Goal: Task Accomplishment & Management: Use online tool/utility

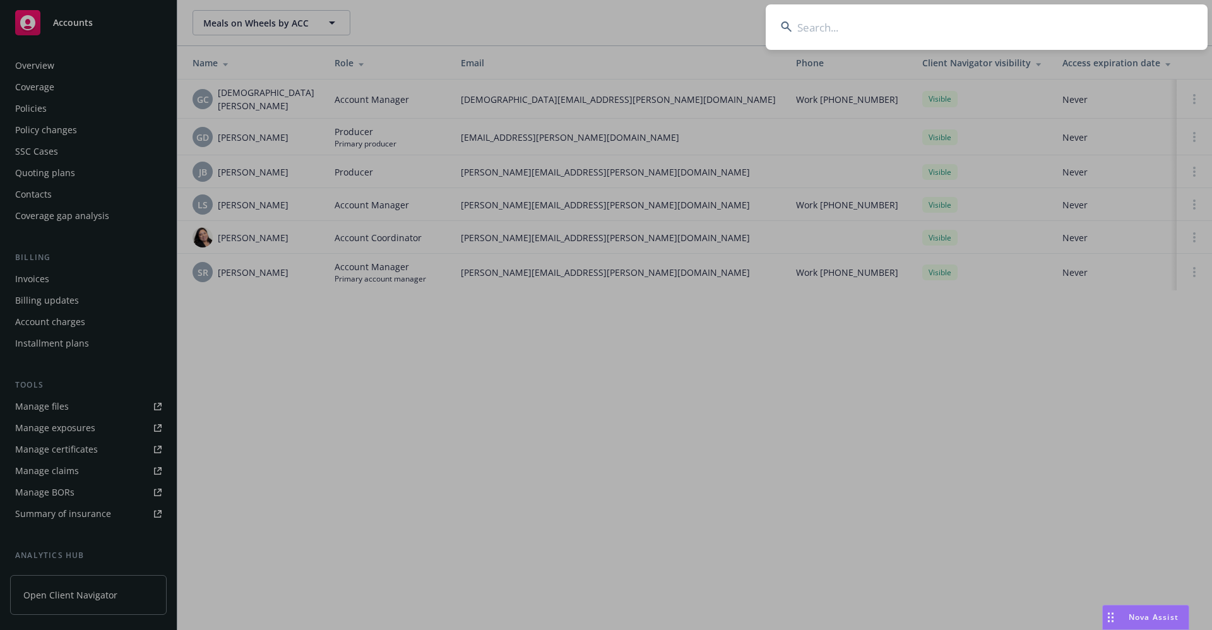
scroll to position [171, 0]
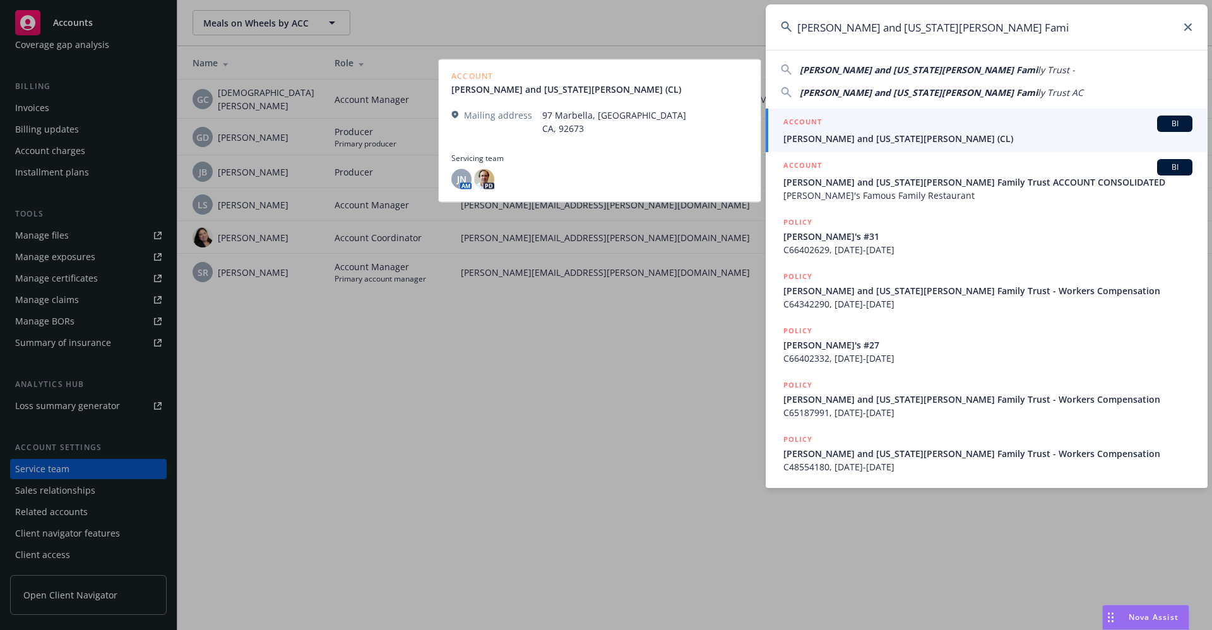
type input "Nikiforos and Georgia Valaskantjis Fami"
click at [841, 141] on span "Nikiforos and Georgia Valaskantjis (CL)" at bounding box center [987, 138] width 409 height 13
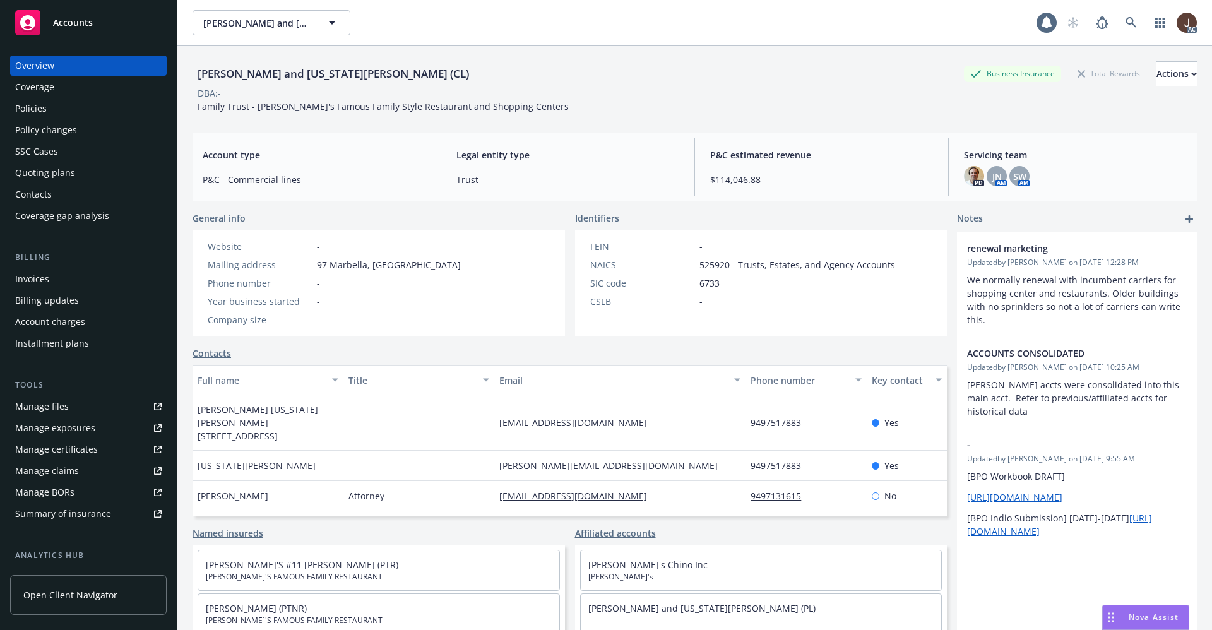
click at [25, 111] on div "Policies" at bounding box center [31, 108] width 32 height 20
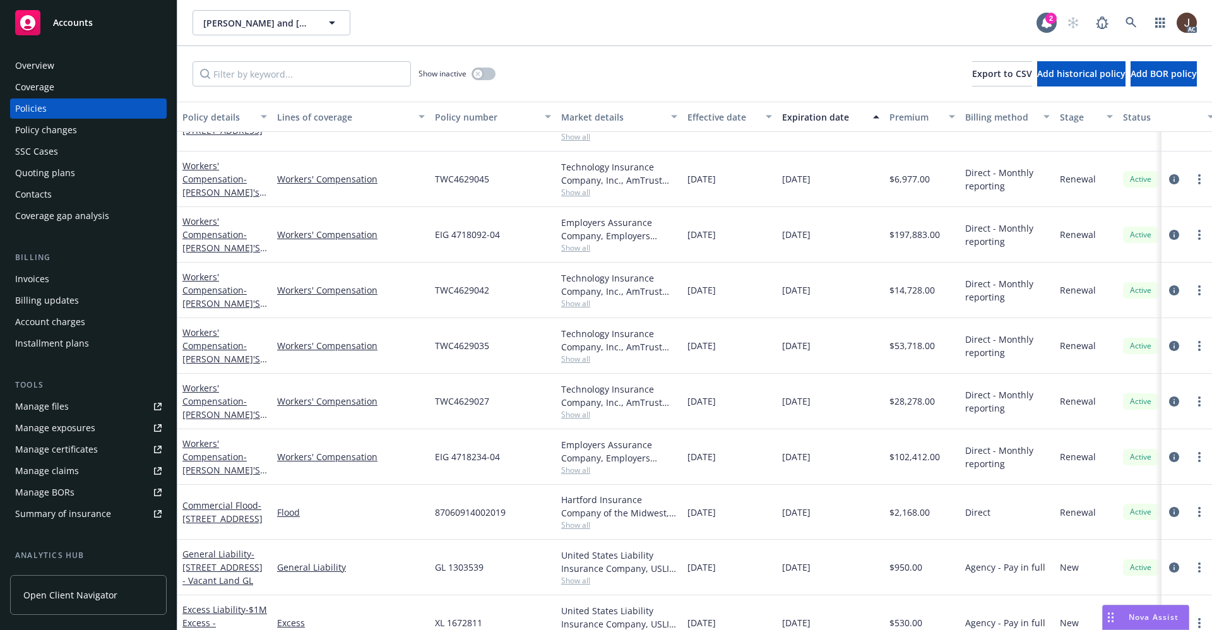
scroll to position [576, 0]
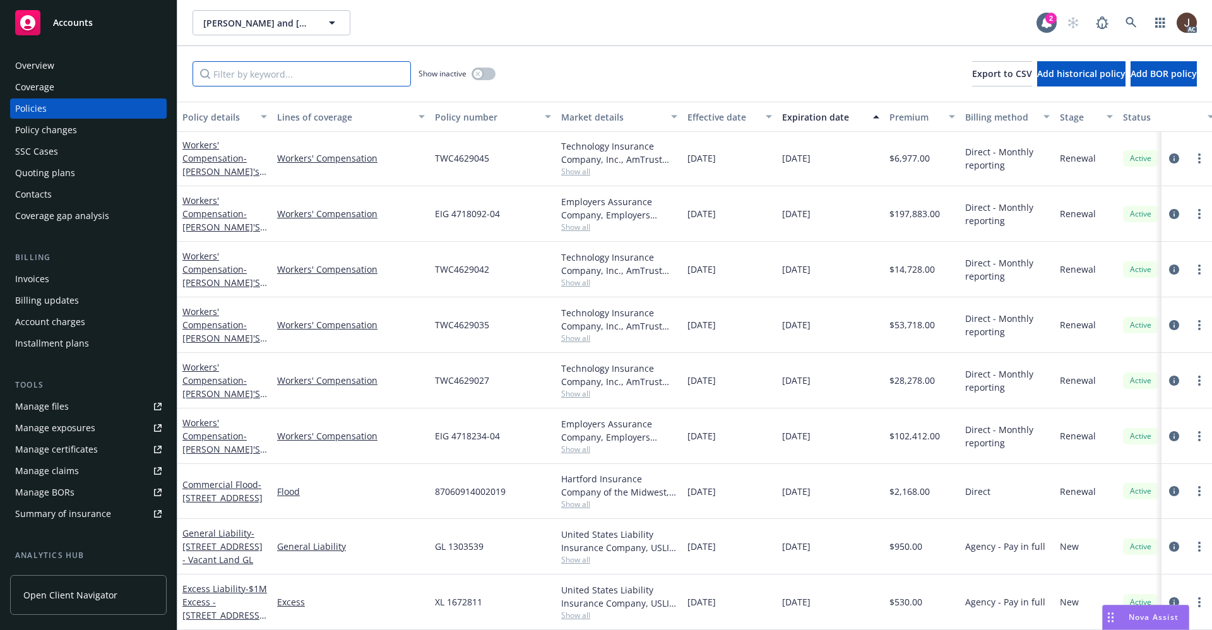
click at [225, 81] on input "Filter by keyword..." at bounding box center [302, 73] width 218 height 25
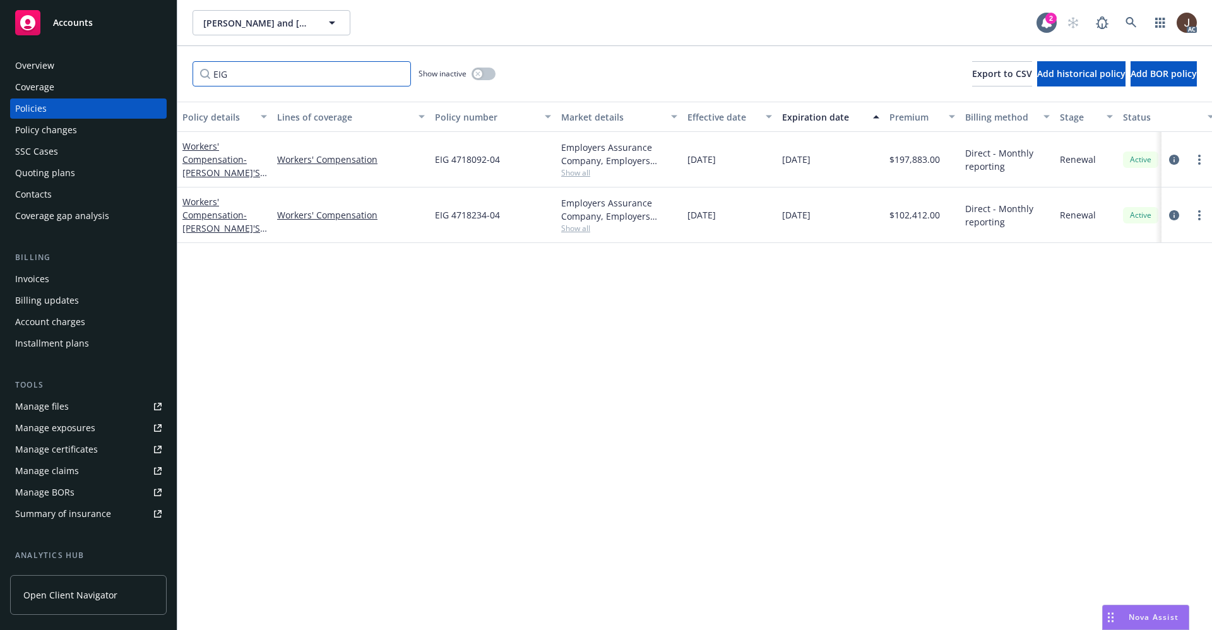
type input "EIG"
click at [43, 68] on div "Overview" at bounding box center [34, 66] width 39 height 20
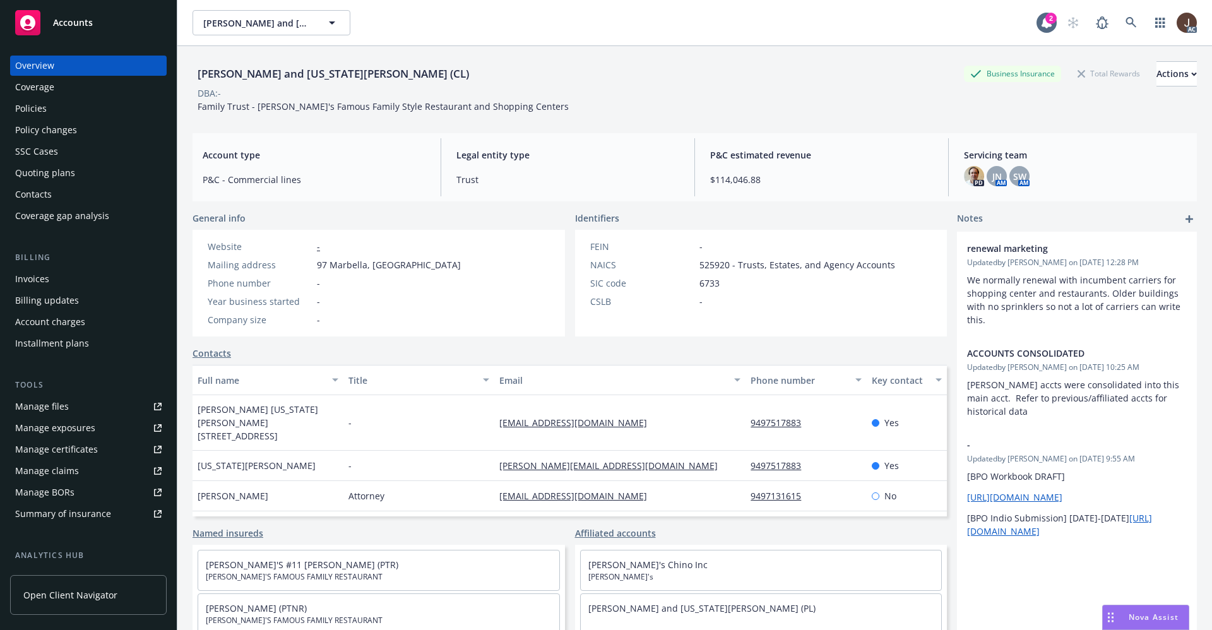
click at [254, 73] on div "Nikiforos and Georgia Valaskantjis (CL)" at bounding box center [334, 74] width 282 height 16
copy div "Nikiforos and Georgia Valaskantjis (CL)"
click at [1119, 24] on link at bounding box center [1131, 22] width 25 height 25
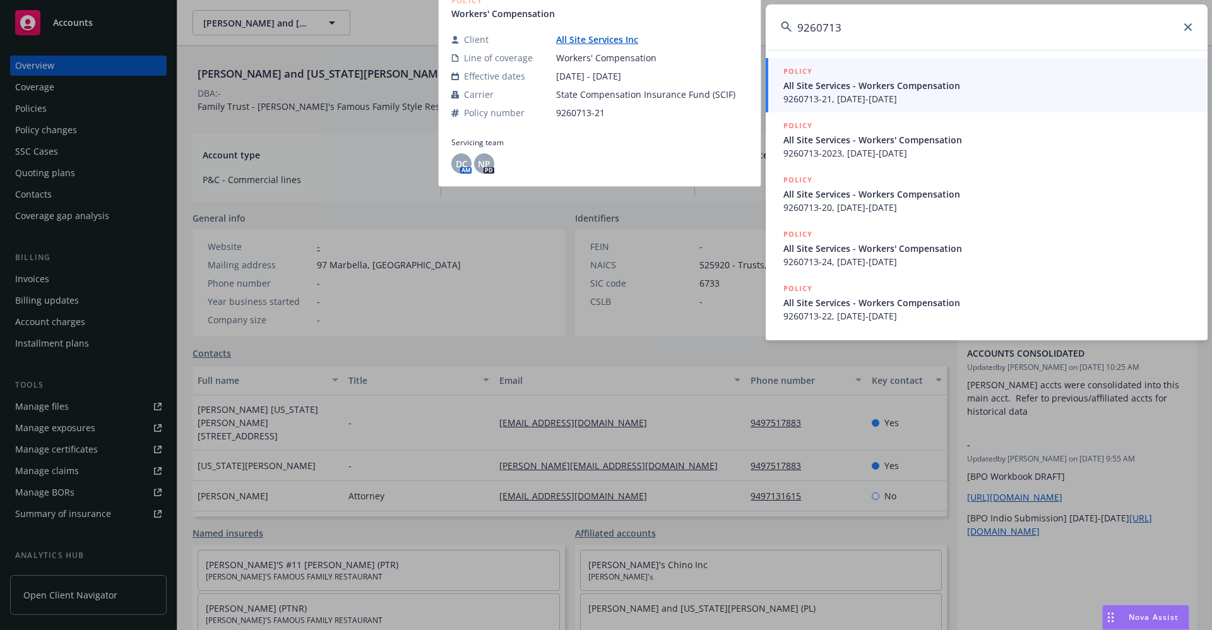
type input "9260713"
click at [591, 37] on link "All Site Services Inc" at bounding box center [602, 39] width 92 height 12
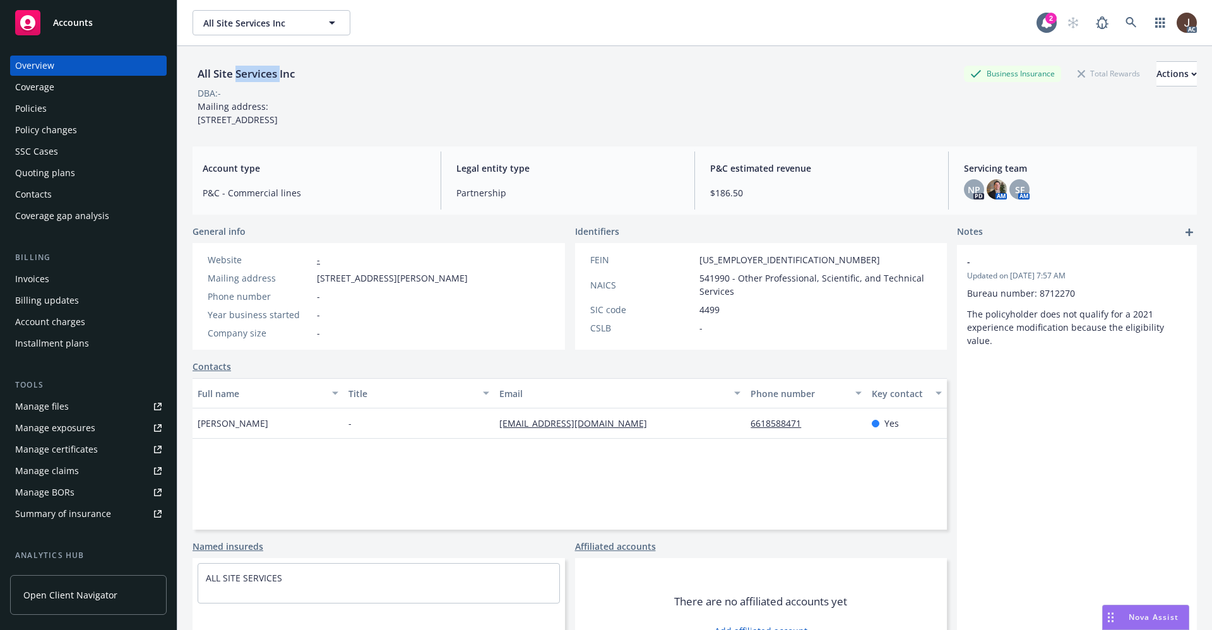
click at [264, 71] on div "All Site Services Inc" at bounding box center [246, 74] width 107 height 16
copy div "All Site Services Inc"
click at [43, 408] on div "Manage files" at bounding box center [42, 406] width 54 height 20
click at [30, 113] on div "Policies" at bounding box center [31, 108] width 32 height 20
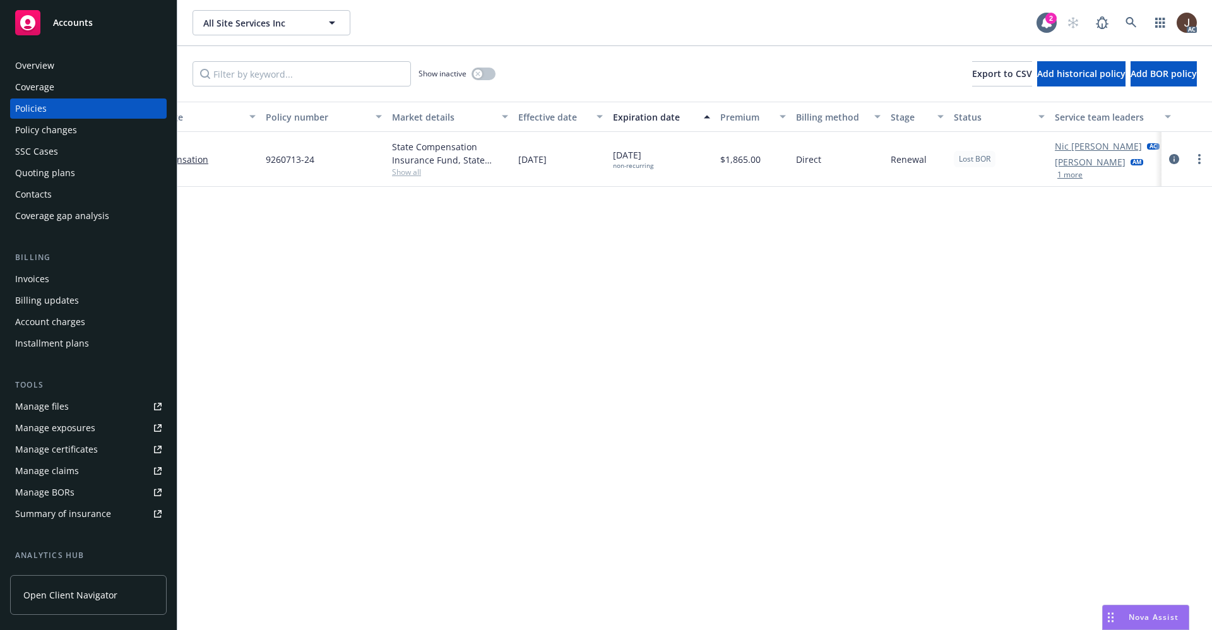
scroll to position [0, 184]
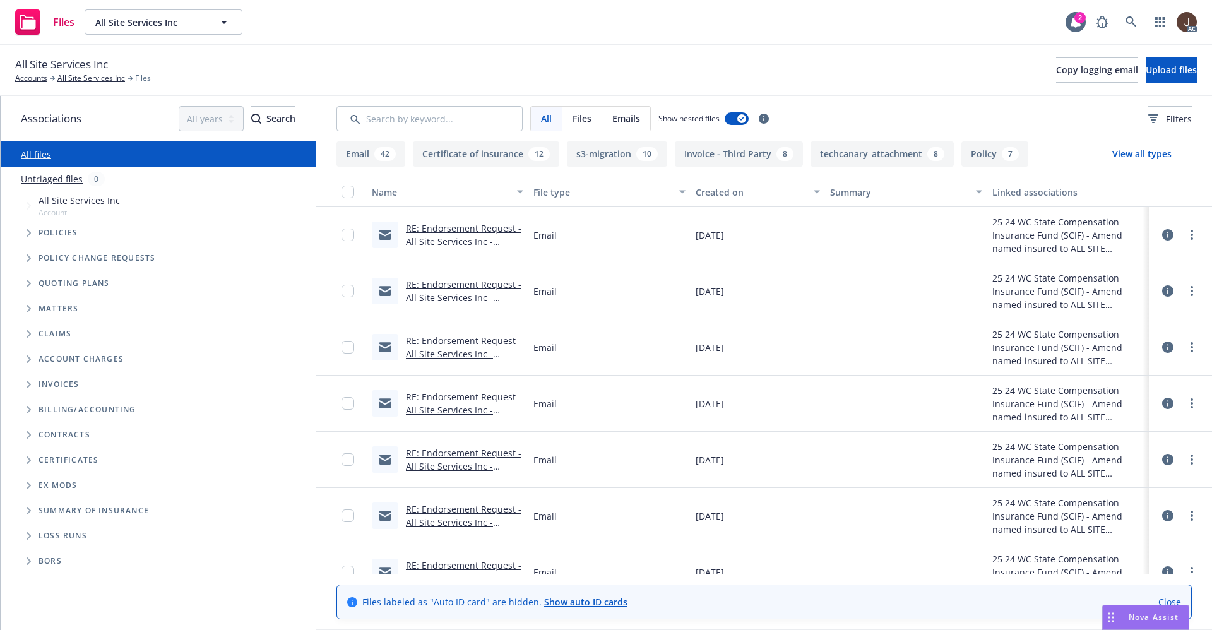
click at [52, 180] on link "Untriaged files" at bounding box center [52, 178] width 62 height 13
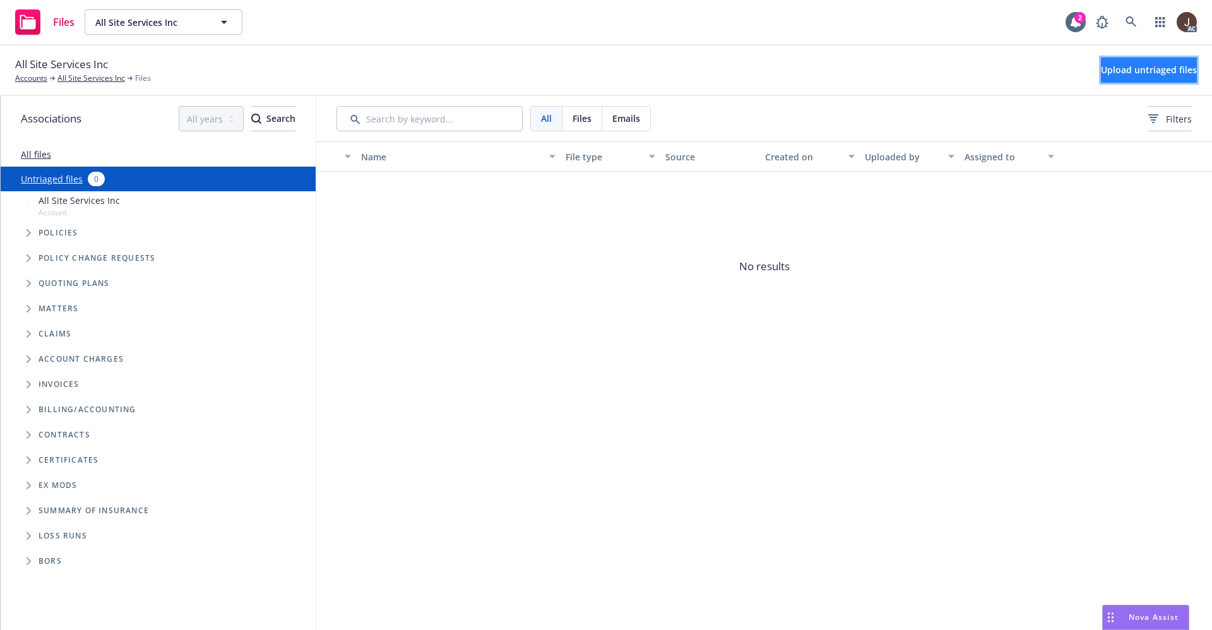
click at [1106, 68] on span "Upload untriaged files" at bounding box center [1149, 70] width 96 height 12
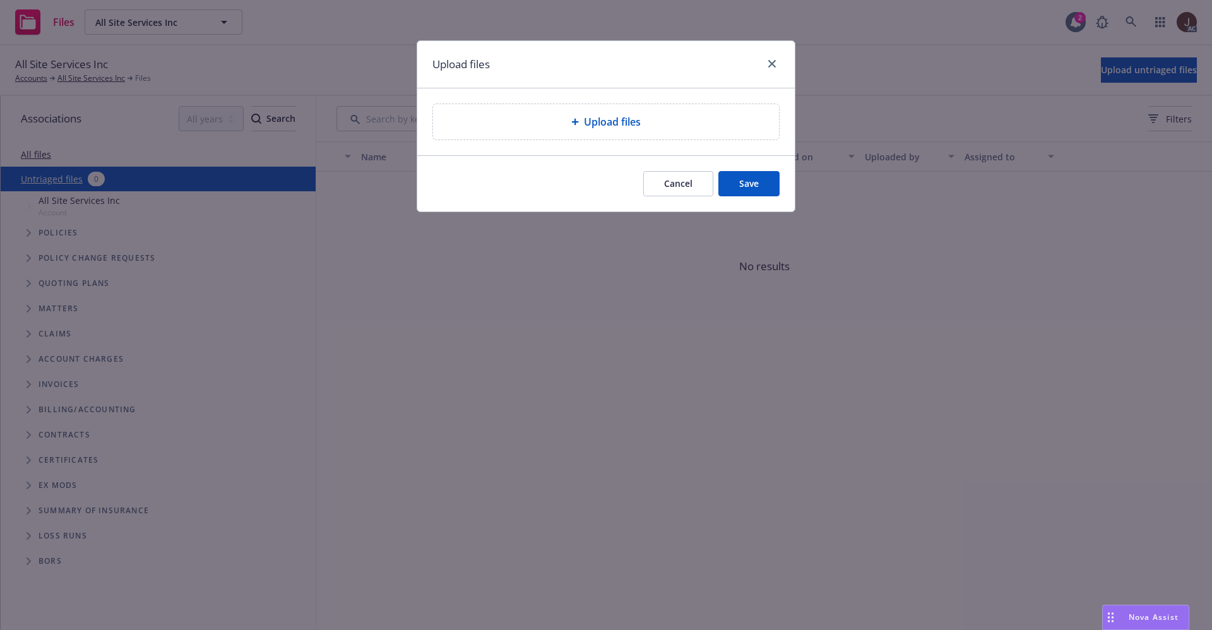
click at [603, 115] on span "Upload files" at bounding box center [612, 121] width 57 height 15
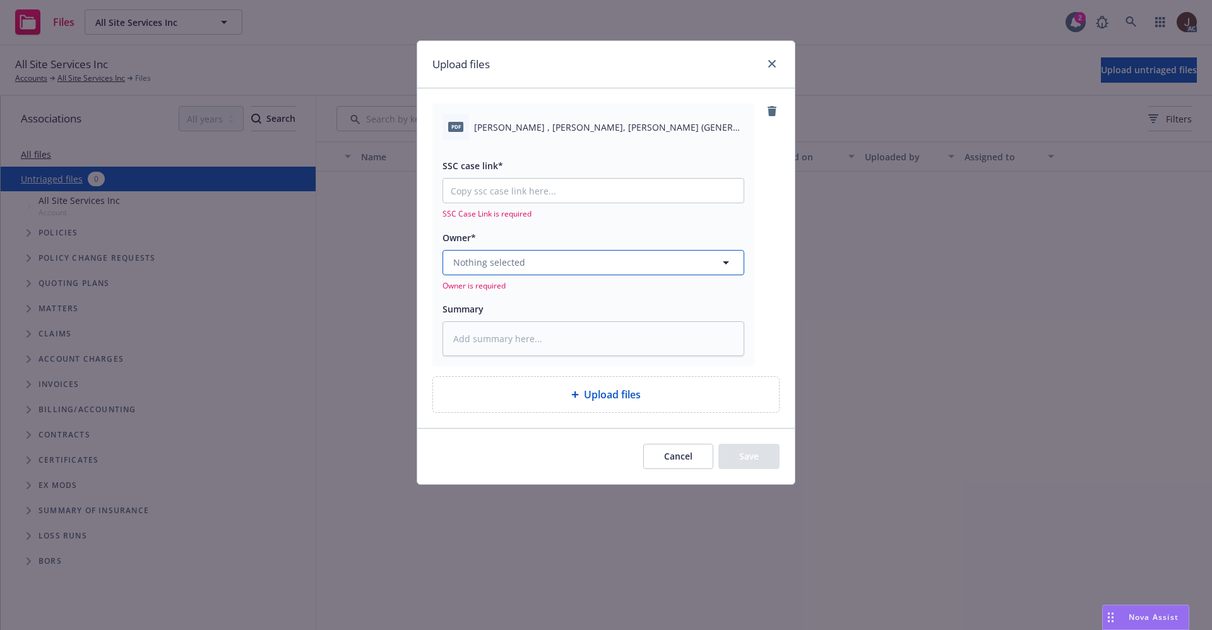
click at [513, 258] on span "Nothing selected" at bounding box center [489, 262] width 72 height 13
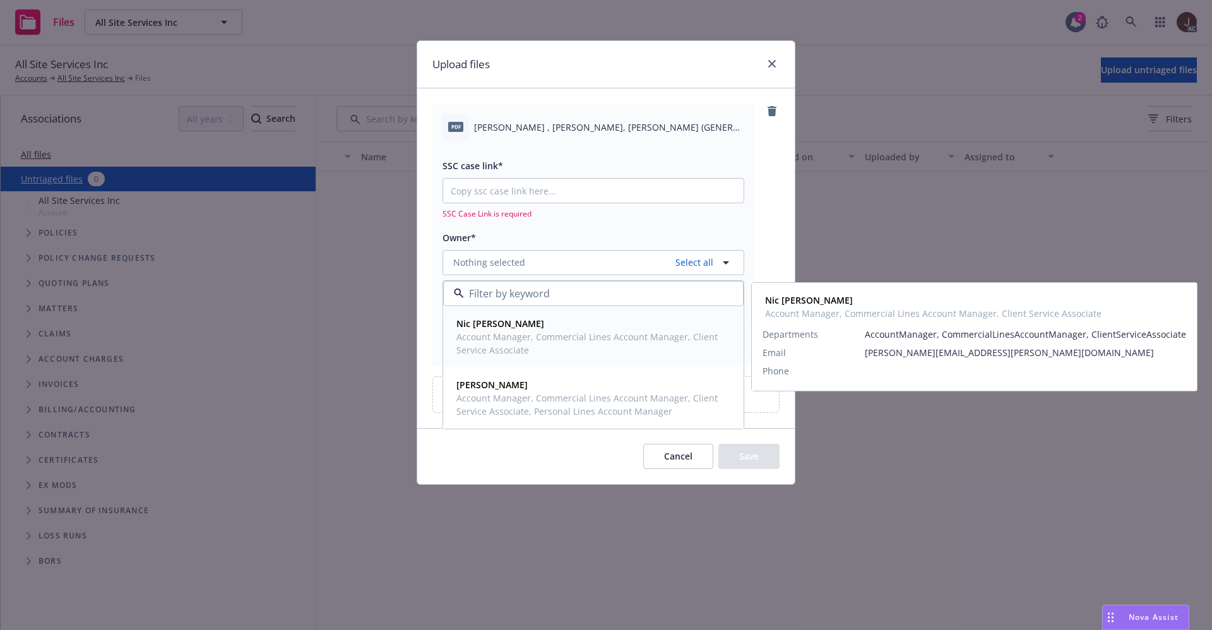
click at [523, 323] on span "Nic Tallichet" at bounding box center [591, 323] width 271 height 13
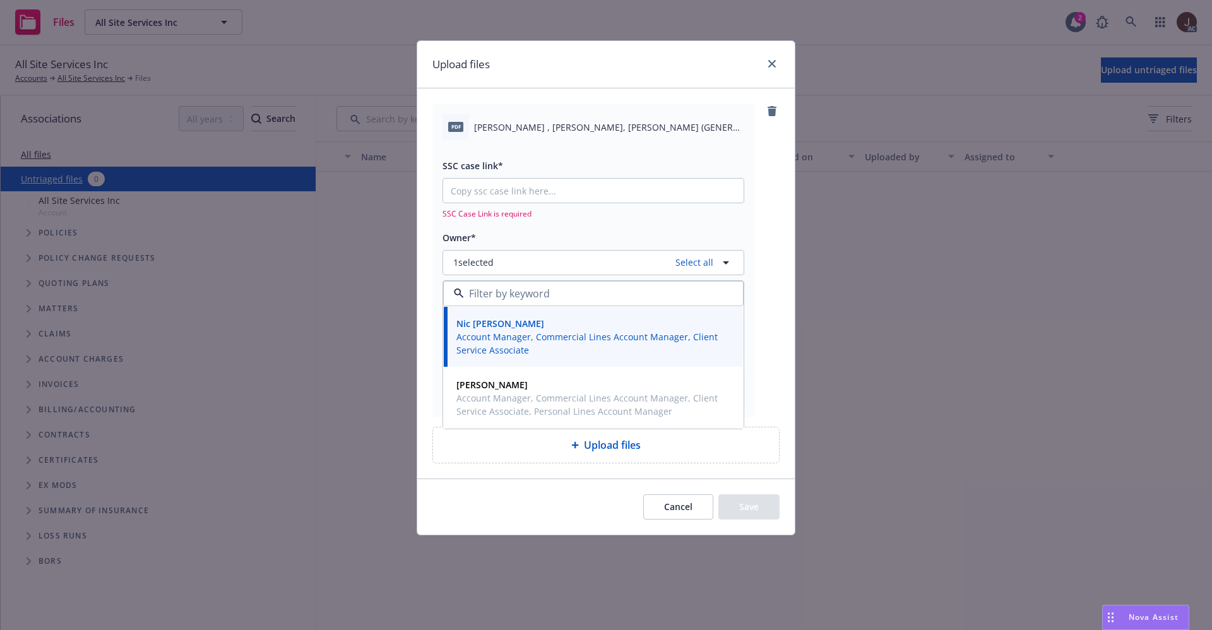
click at [564, 126] on span "JONES , ALICE JONES, KENNY (GENERAL PARTNER) WORKERS COMPENSATION QUOTE.pdf" at bounding box center [609, 127] width 270 height 13
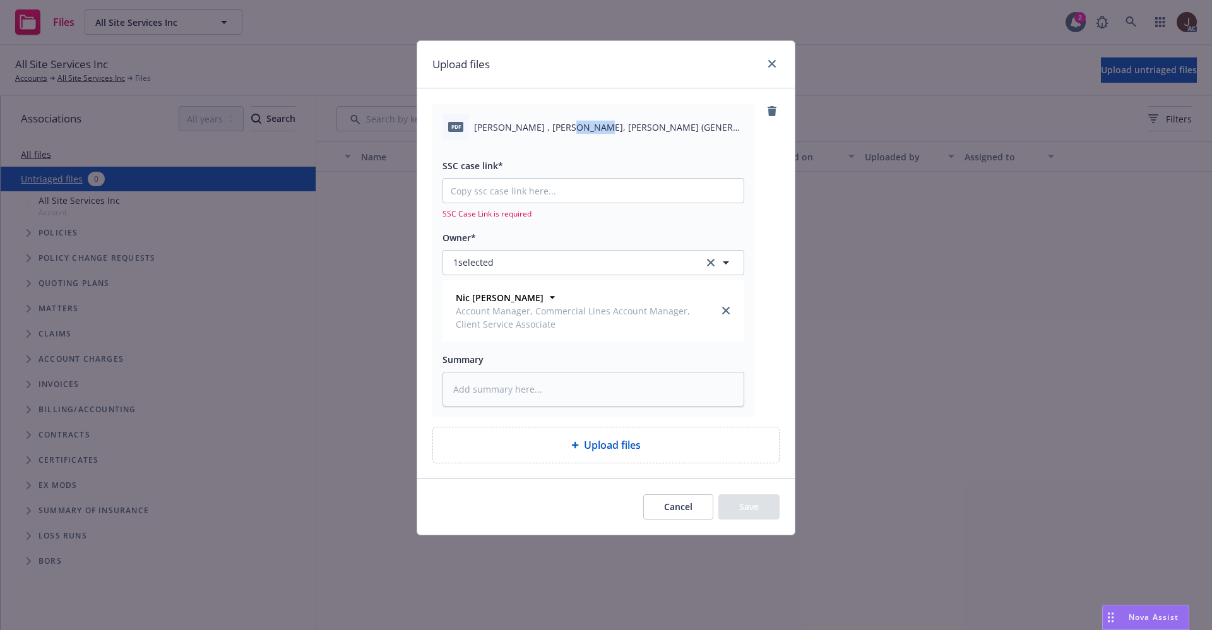
click at [564, 126] on span "JONES , ALICE JONES, KENNY (GENERAL PARTNER) WORKERS COMPENSATION QUOTE.pdf" at bounding box center [609, 127] width 270 height 13
click at [564, 125] on span "JONES , ALICE JONES, KENNY (GENERAL PARTNER) WORKERS COMPENSATION QUOTE.pdf" at bounding box center [609, 127] width 270 height 13
copy div "JONES , ALICE JONES, KENNY (GENERAL PARTNER) WORKERS COMPENSATION QUOTE.pdf"
click at [520, 388] on textarea at bounding box center [594, 389] width 302 height 35
paste textarea "JONES , ALICE JONES, KENNY (GENERAL PARTNER) WORKERS COMPENSATION QUOTE.pdf"
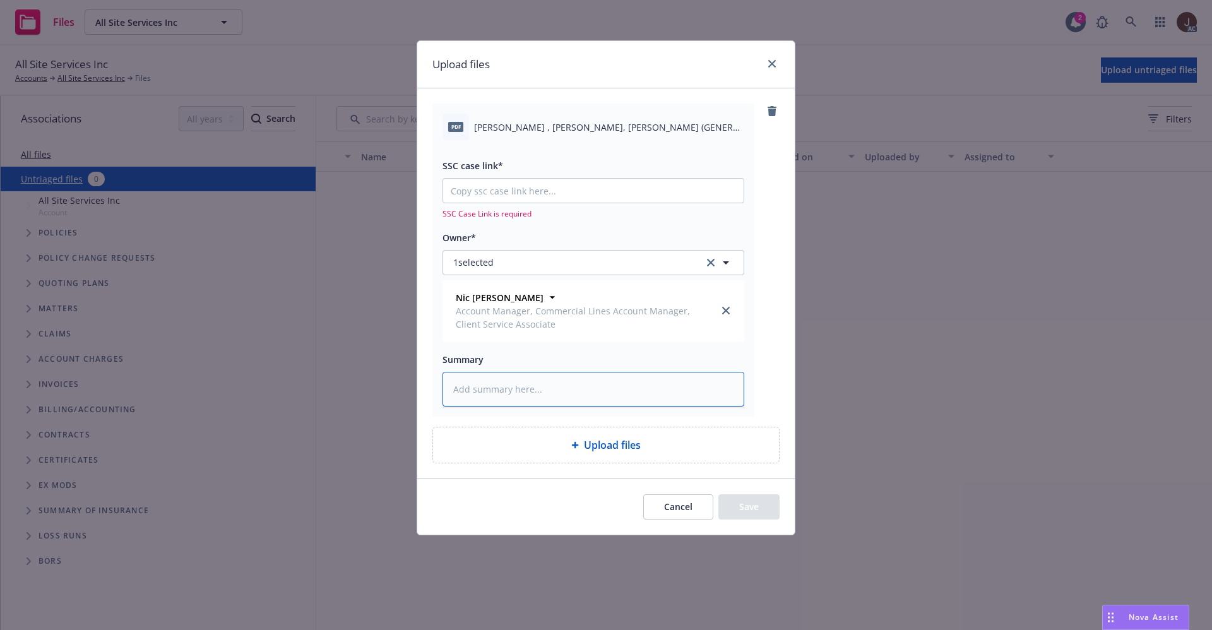
type textarea "x"
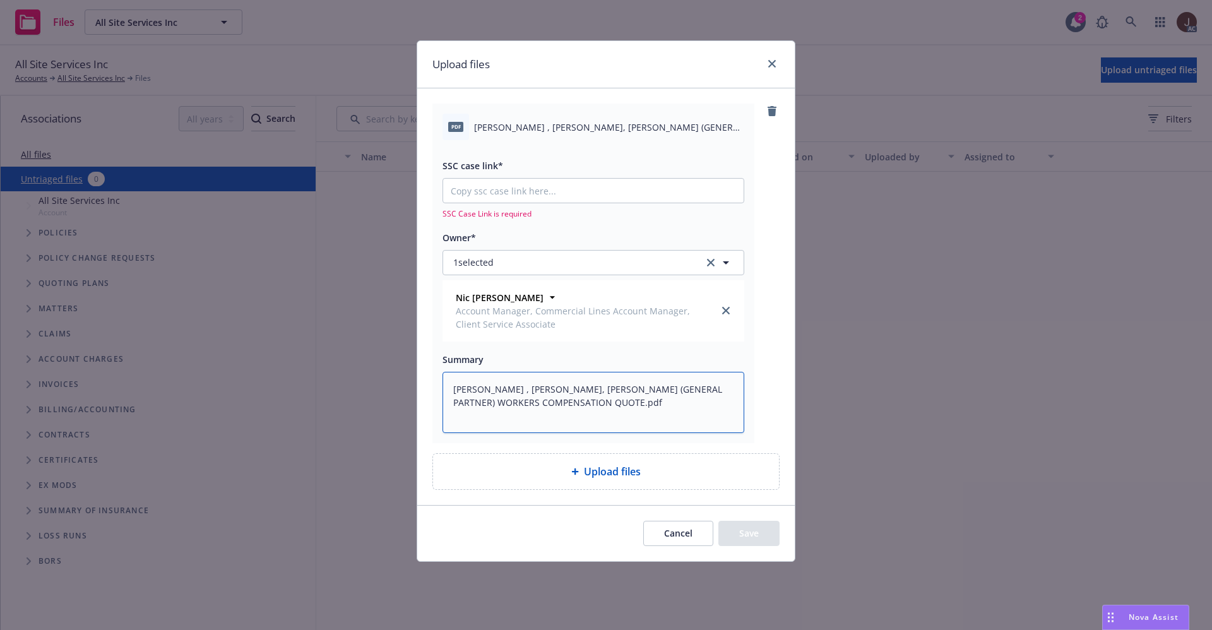
type textarea "JONES , ALICE JONES, KENNY (GENERAL PARTNER) WORKERS COMPENSATION QUOTE.pdf"
click at [499, 201] on input "SSC case link*" at bounding box center [593, 191] width 300 height 24
paste input "NOT_ALLOWED"
type textarea "x"
type input "NOT_ALLOWED"
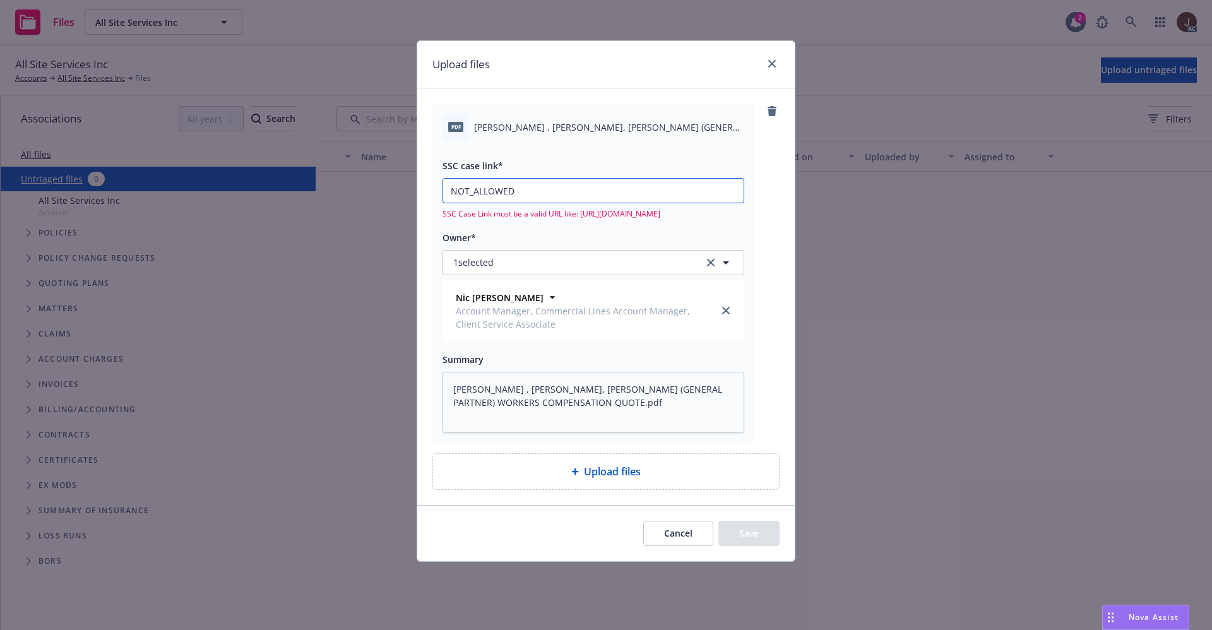
type textarea "x"
type input "NOT_ALLOWE"
type textarea "x"
type input "NOT_ALLOW"
type textarea "x"
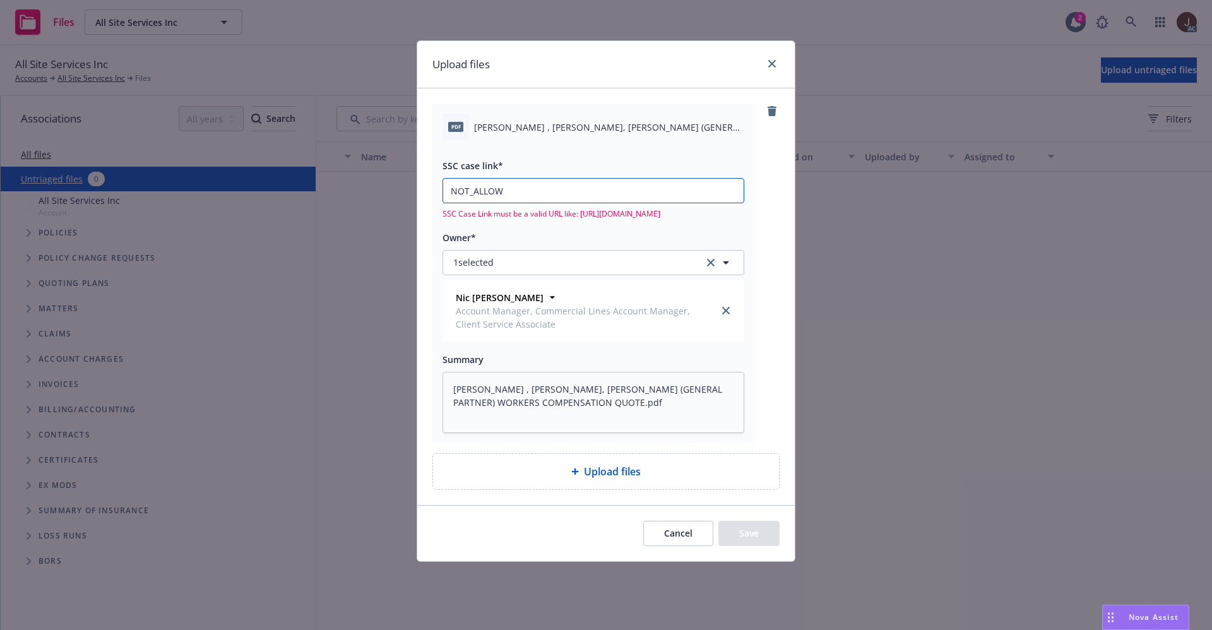
type input "NOT_ALLO"
type textarea "x"
type input "NOT_ALL"
type textarea "x"
type input "NOT_AL"
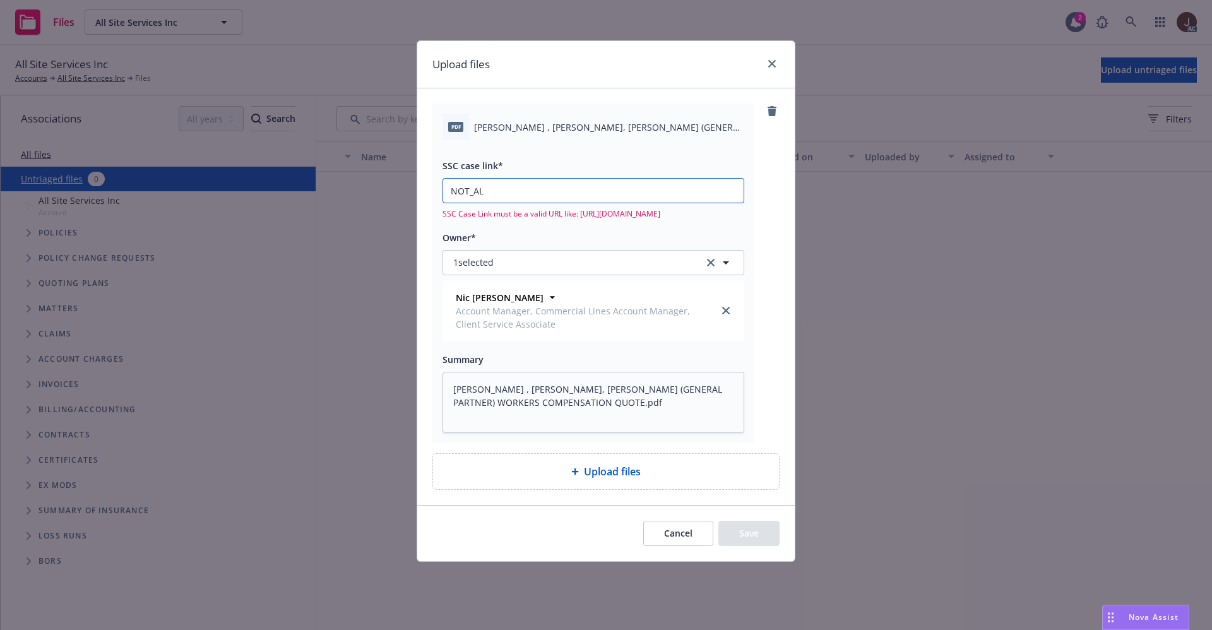
type textarea "x"
type input "NOT_A"
type textarea "x"
type input "NOT_"
type textarea "x"
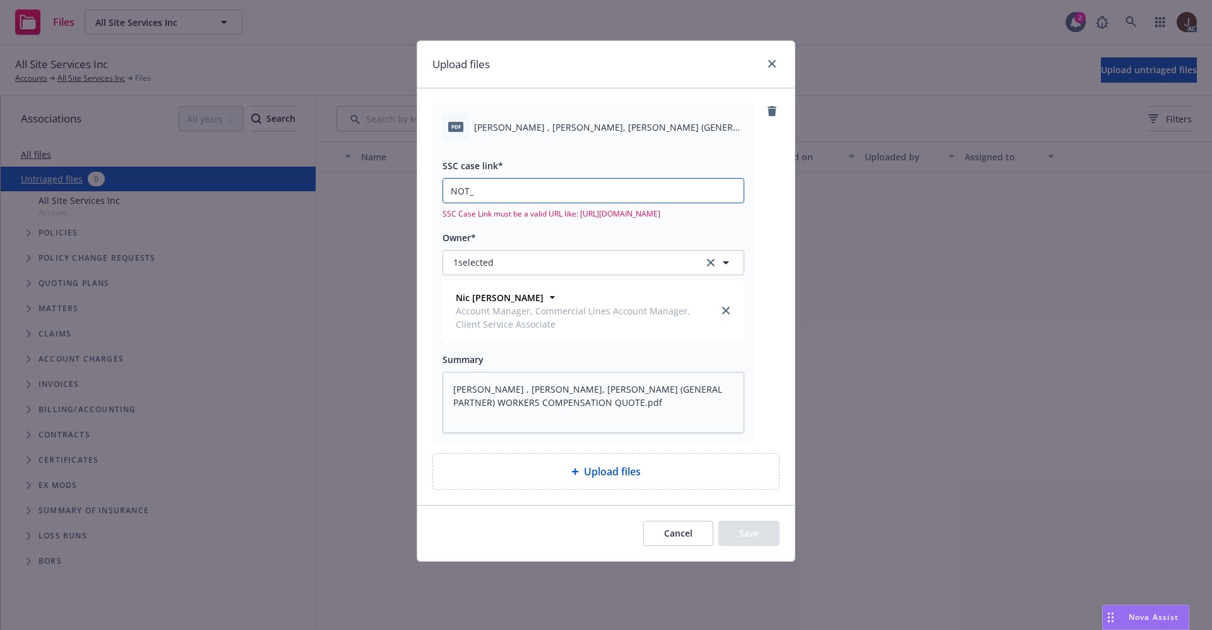
type input "NOT"
type textarea "x"
type input "NO"
type textarea "x"
type input "N"
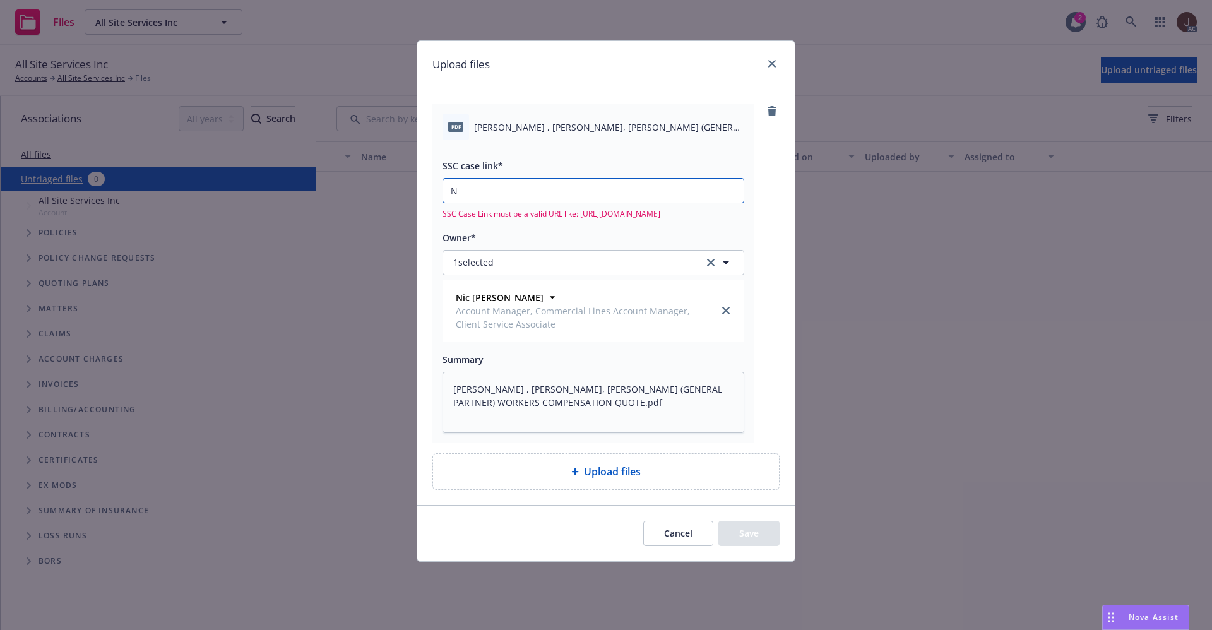
type textarea "x"
click at [772, 63] on icon "close" at bounding box center [772, 64] width 8 height 8
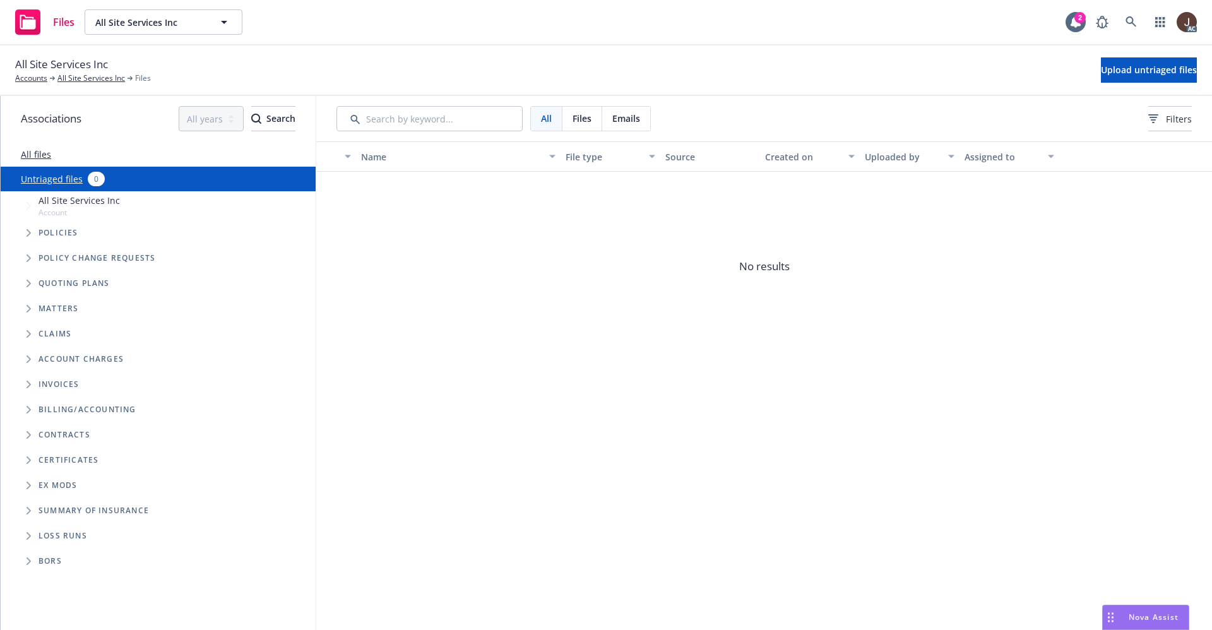
click at [854, 69] on div "All Site Services Inc Accounts All Site Services Inc Files Upload untriaged fil…" at bounding box center [606, 70] width 1182 height 28
click at [1116, 74] on span "Upload untriaged files" at bounding box center [1149, 70] width 96 height 12
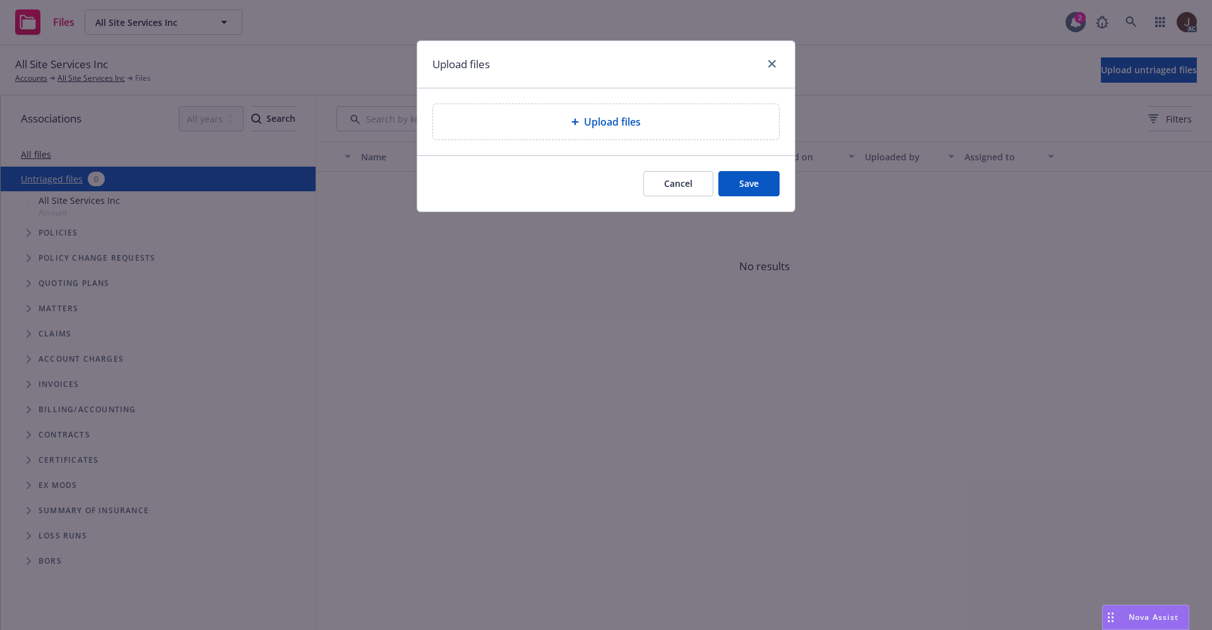
click at [592, 121] on span "Upload files" at bounding box center [612, 121] width 57 height 15
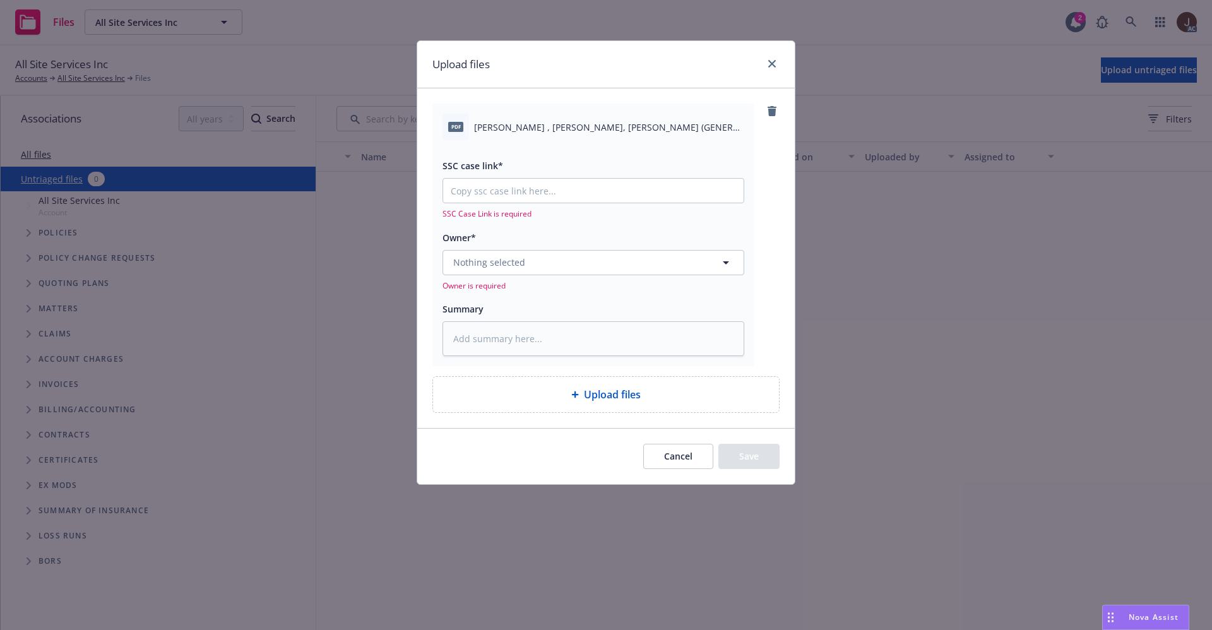
click at [569, 131] on span "JONES , ALICE JONES, KENNY (GENERAL PARTNER) WORKERS COMPENSATION QUOTE.pdf" at bounding box center [609, 127] width 270 height 13
copy div "JONES , ALICE JONES, KENNY (GENERAL PARTNER) WORKERS COMPENSATION QUOTE.pdf"
click at [482, 336] on textarea at bounding box center [594, 338] width 302 height 35
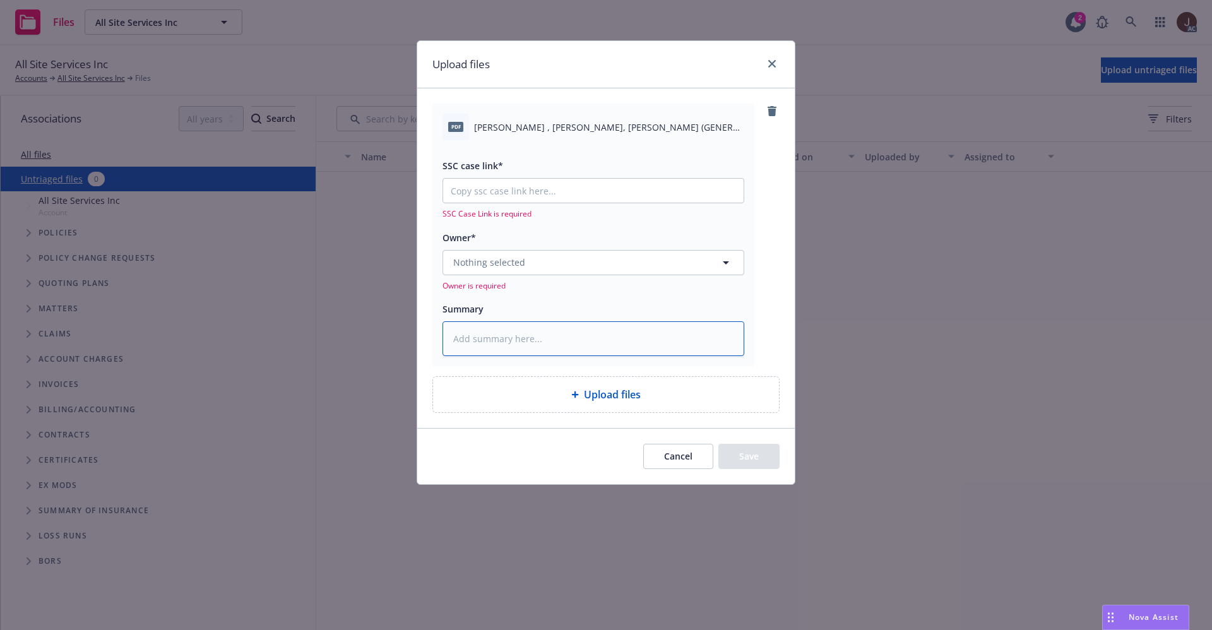
paste textarea "JONES , ALICE JONES, KENNY (GENERAL PARTNER) WORKERS COMPENSATION QUOTE.pdf"
type textarea "JONES , ALICE JONES, KENNY (GENERAL PARTNER) WORKERS COMPENSATION QUOTE.pdf"
type textarea "x"
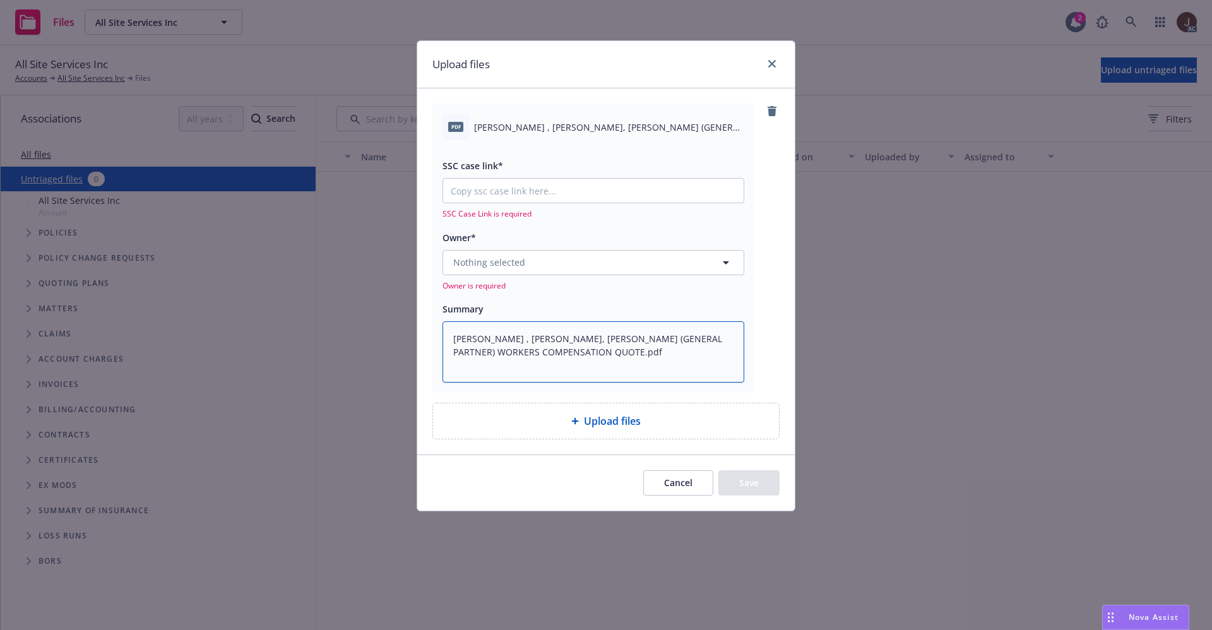
type textarea "JONES , ALICE JONES, KENNY (GENERAL PARTNER) WORKERS COMPENSATION QUOTE.pdf"
type textarea "x"
click at [496, 188] on input "SSC case link*" at bounding box center [593, 191] width 300 height 24
paste input "https://newfront-ssc.lightning.force.com/lightning/r/Case/500Vz00000QuXH1IAN/vi…"
type input "https://newfront-ssc.lightning.force.com/lightning/r/Case/500Vz00000QuXH1IAN/vi…"
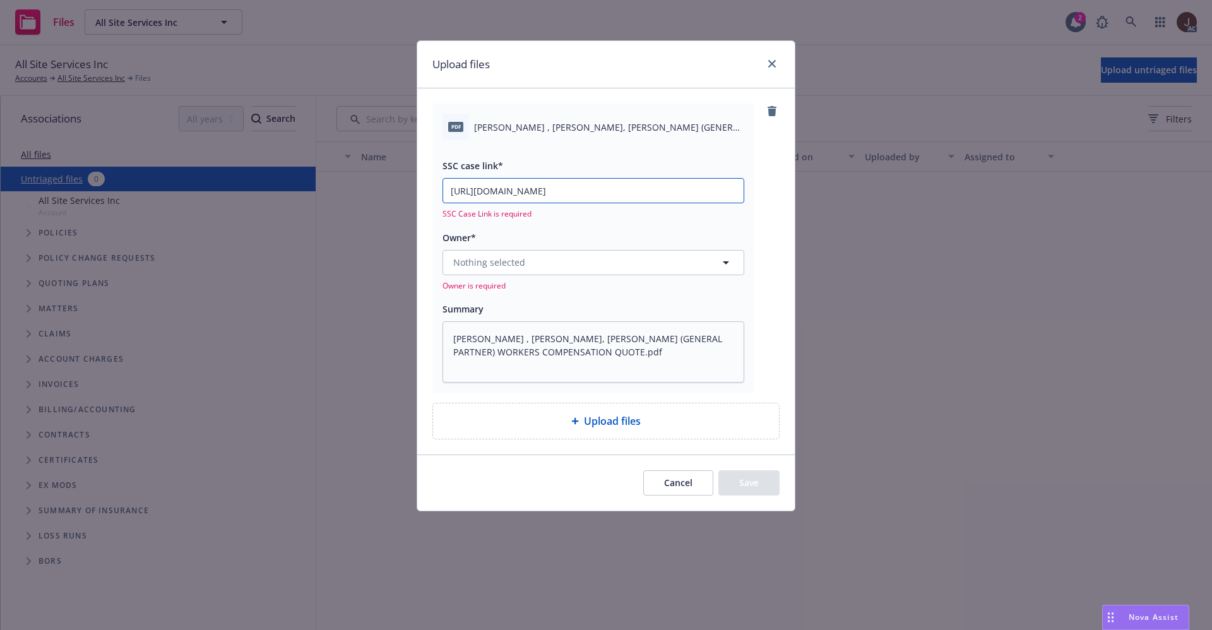
type textarea "x"
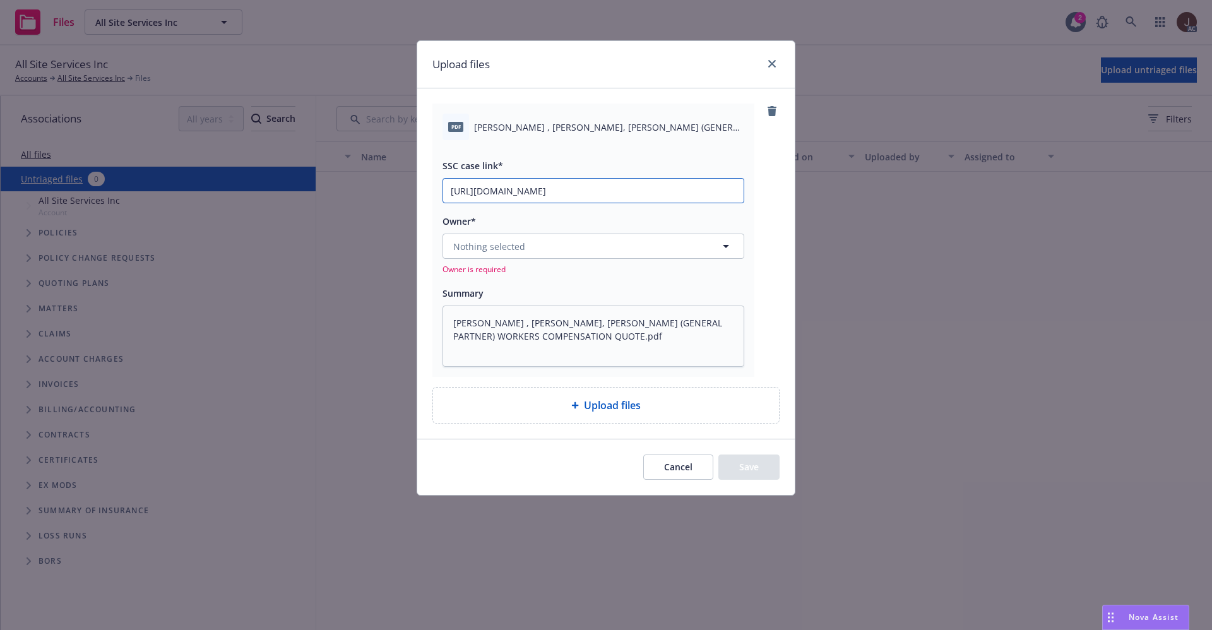
scroll to position [0, 67]
click at [534, 186] on input "https://newfront-ssc.lightning.force.com/lightning/r/Case/500Vz00000QuXH1IAN/vi…" at bounding box center [593, 191] width 300 height 24
type input "https://newfront-ssc.lightning.force.com/lightning/r/Case/500Vz00000QuXH1IAN/vi…"
click at [765, 210] on div "pdf JONES , ALICE JONES, KENNY (GENERAL PARTNER) WORKERS COMPENSATION QUOTE.pdf…" at bounding box center [605, 240] width 347 height 273
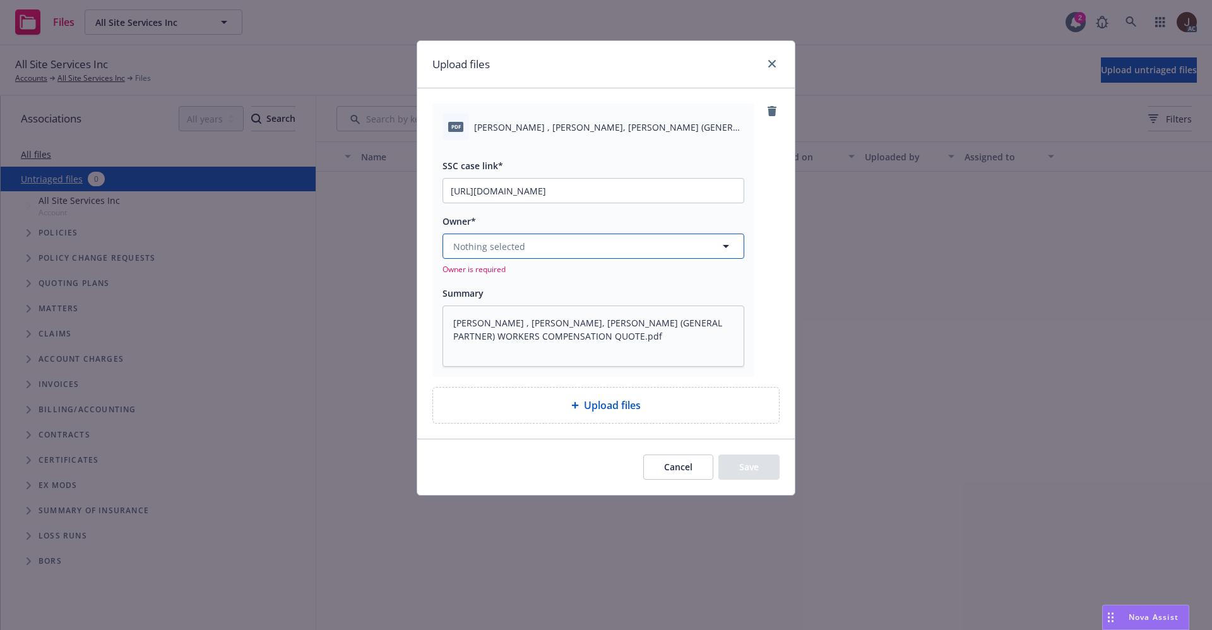
click at [496, 239] on button "Nothing selected" at bounding box center [594, 246] width 302 height 25
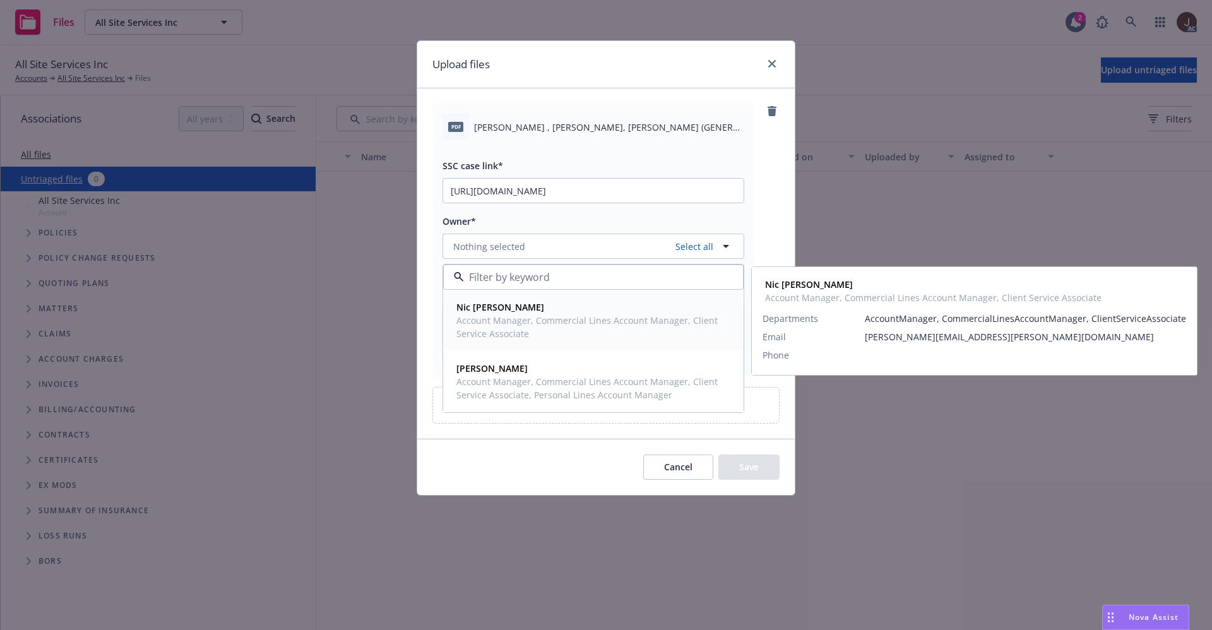
click at [508, 313] on span "Nic Tallichet" at bounding box center [591, 306] width 271 height 13
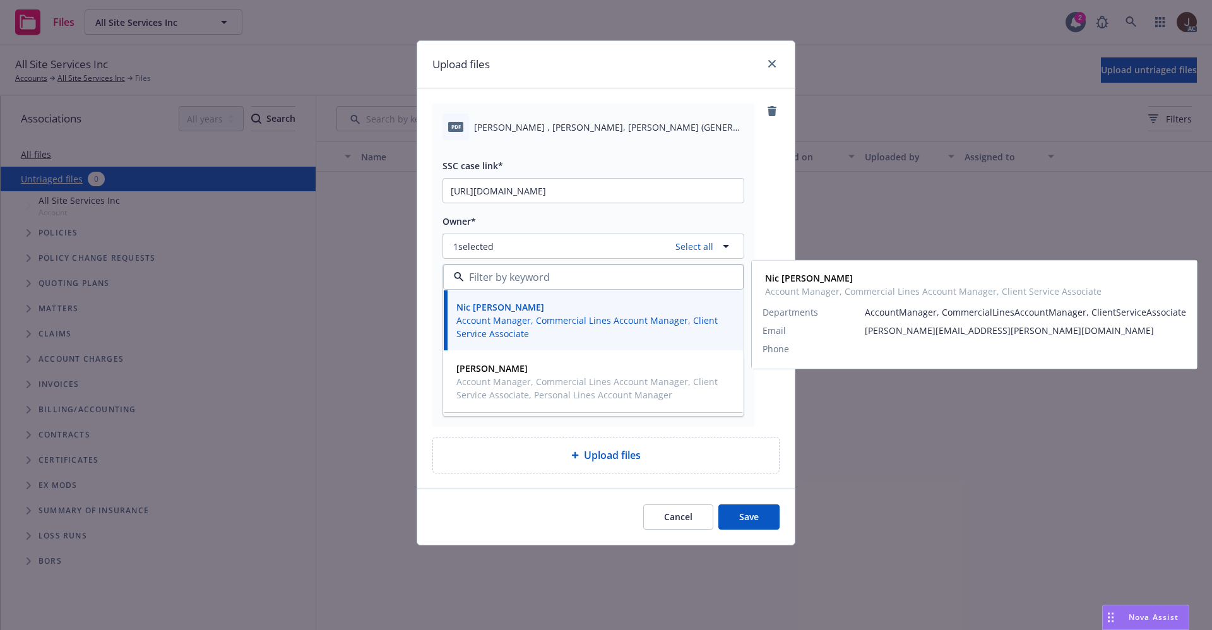
click at [770, 222] on div "pdf JONES , ALICE JONES, KENNY (GENERAL PARTNER) WORKERS COMPENSATION QUOTE.pdf…" at bounding box center [605, 265] width 347 height 323
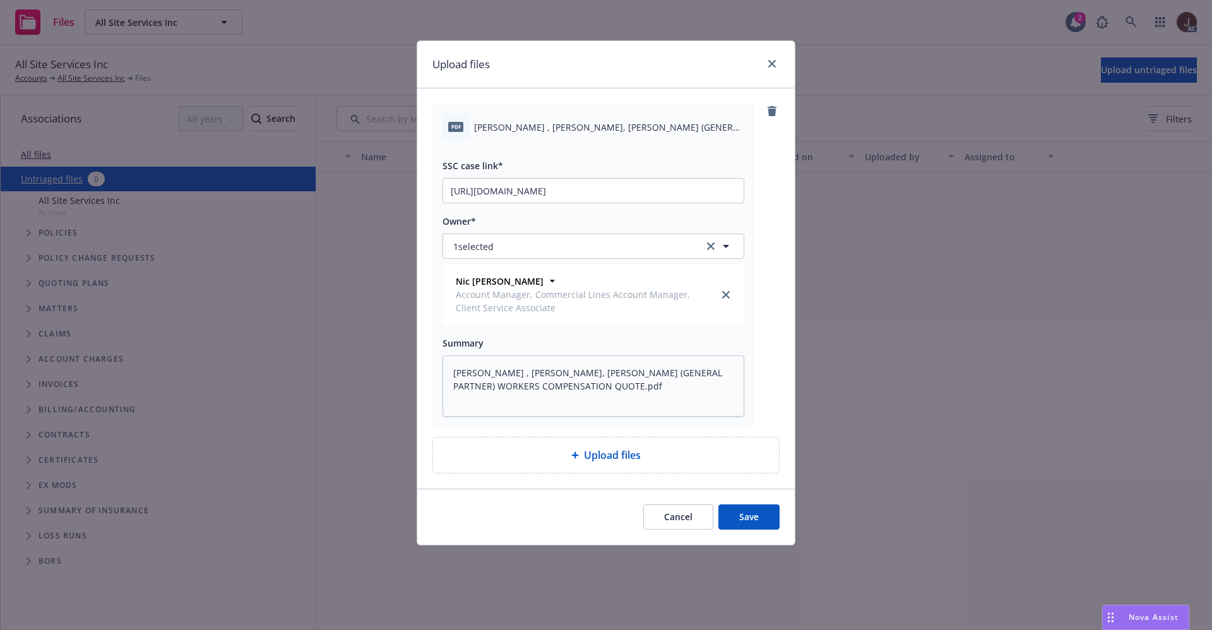
click at [756, 520] on button "Save" at bounding box center [748, 516] width 61 height 25
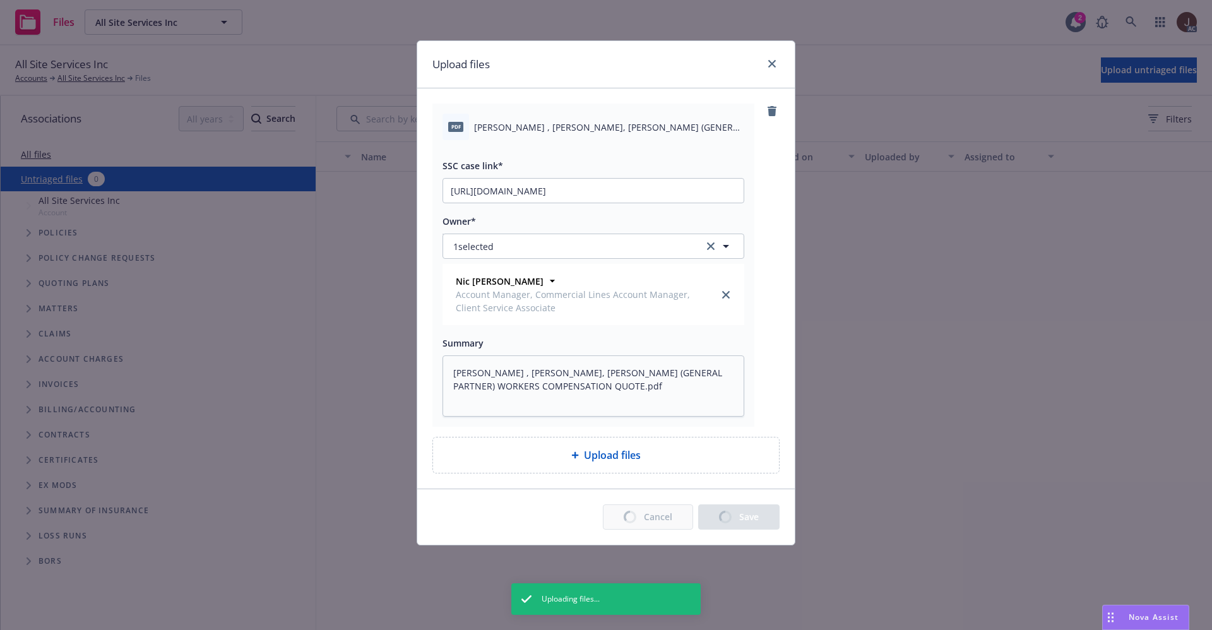
type textarea "x"
